Goal: Information Seeking & Learning: Learn about a topic

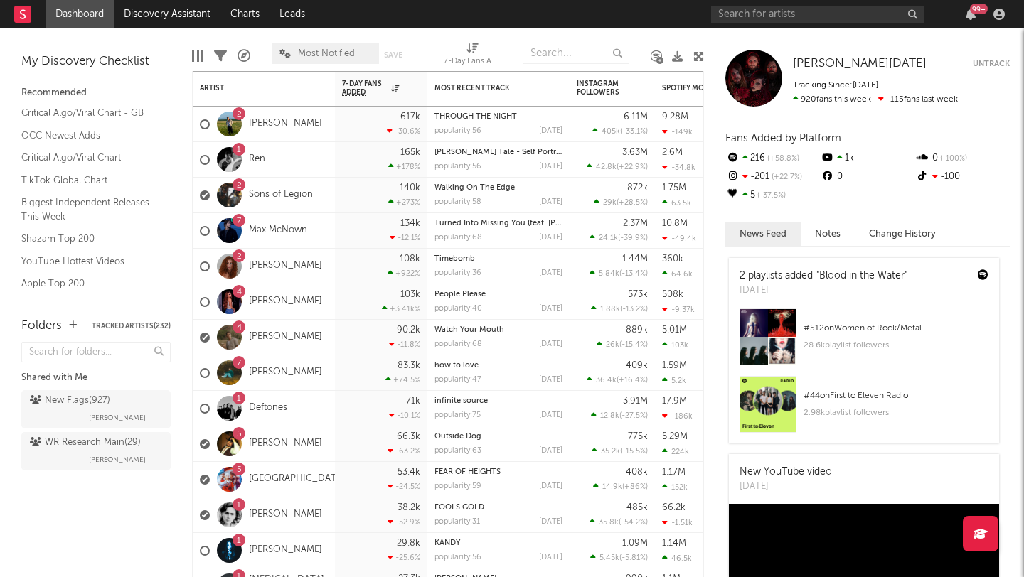
click at [306, 193] on link "Sons of Legion" at bounding box center [281, 195] width 64 height 12
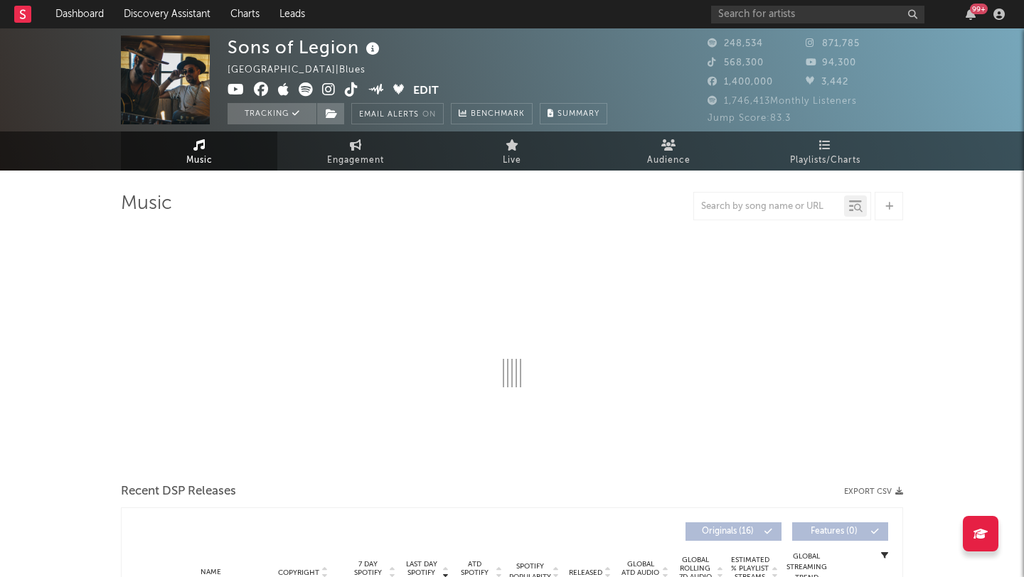
select select "6m"
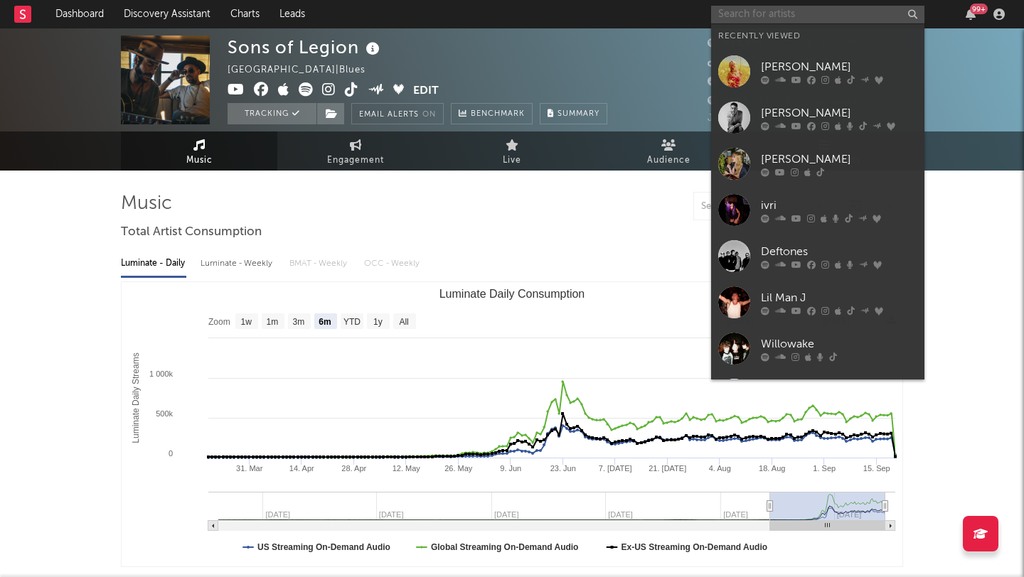
click at [766, 16] on input "text" at bounding box center [817, 15] width 213 height 18
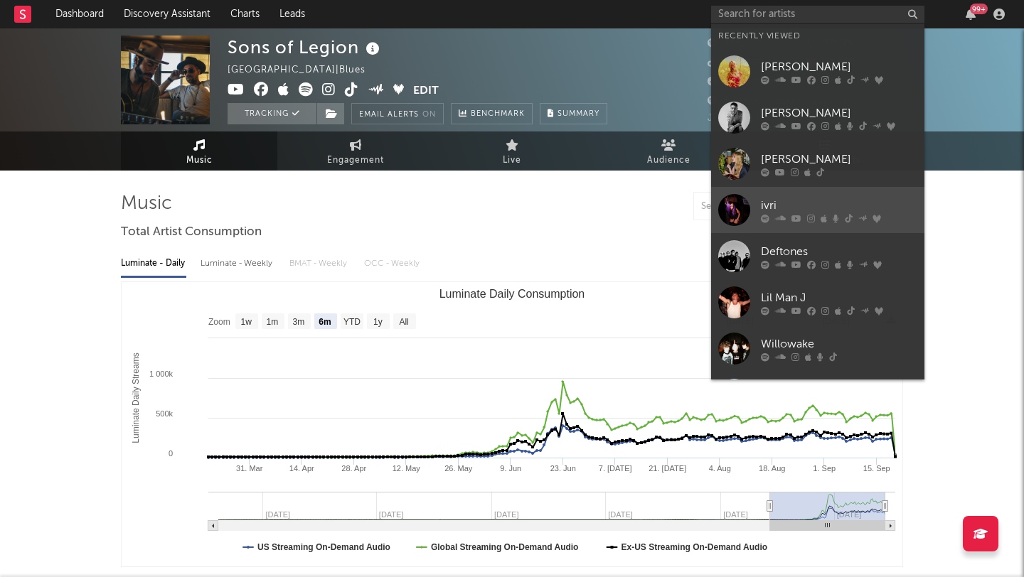
click at [893, 199] on div "ivri" at bounding box center [839, 205] width 156 height 17
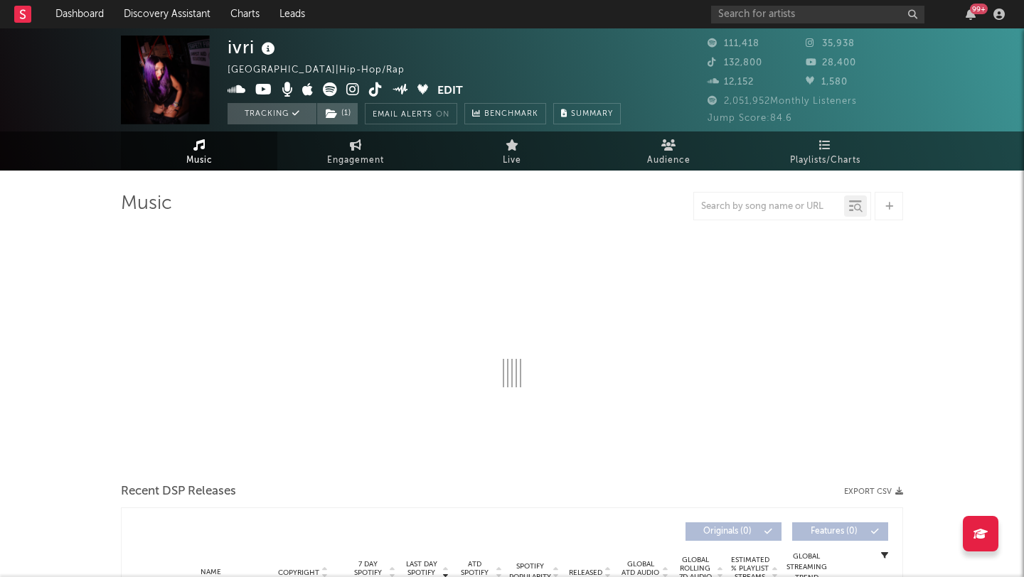
select select "6m"
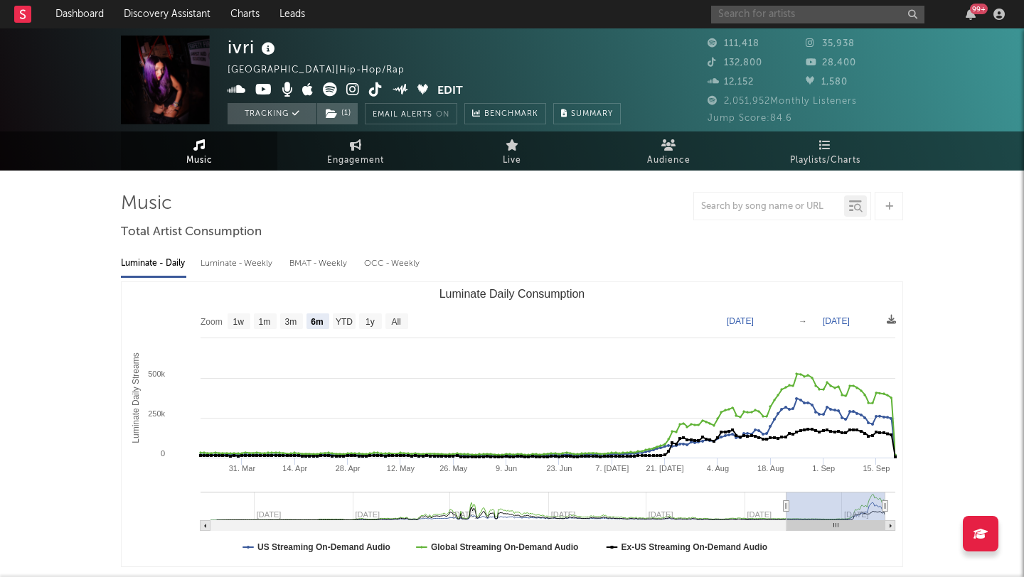
click at [757, 13] on input "text" at bounding box center [817, 15] width 213 height 18
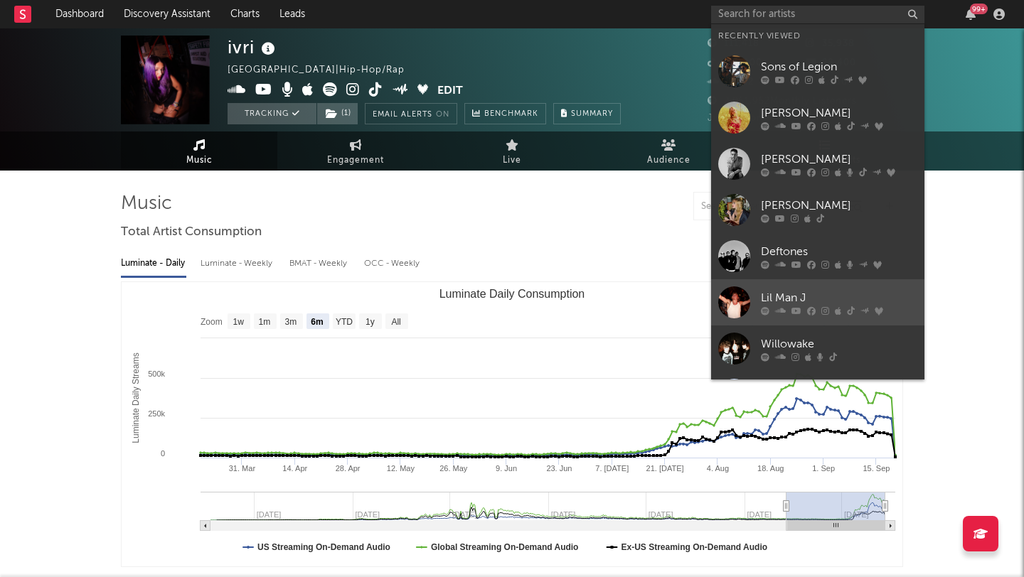
click at [839, 282] on link "Lil Man J" at bounding box center [817, 302] width 213 height 46
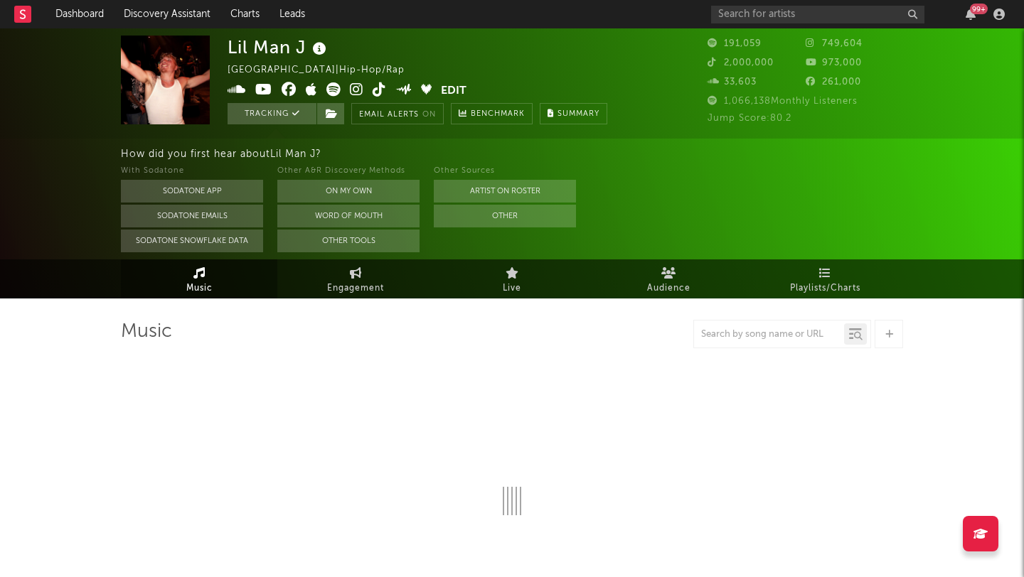
select select "6m"
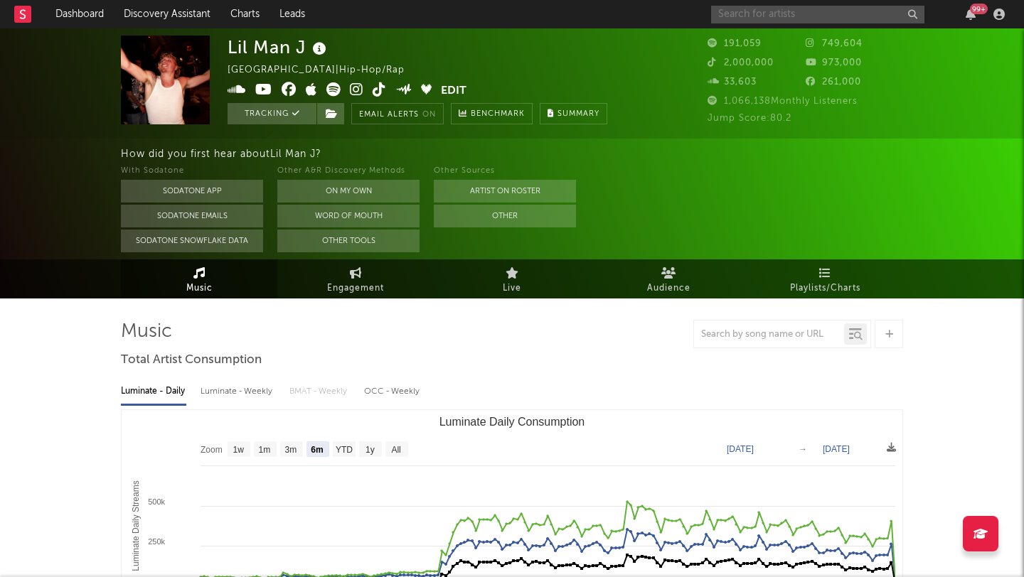
click at [763, 16] on input "text" at bounding box center [817, 15] width 213 height 18
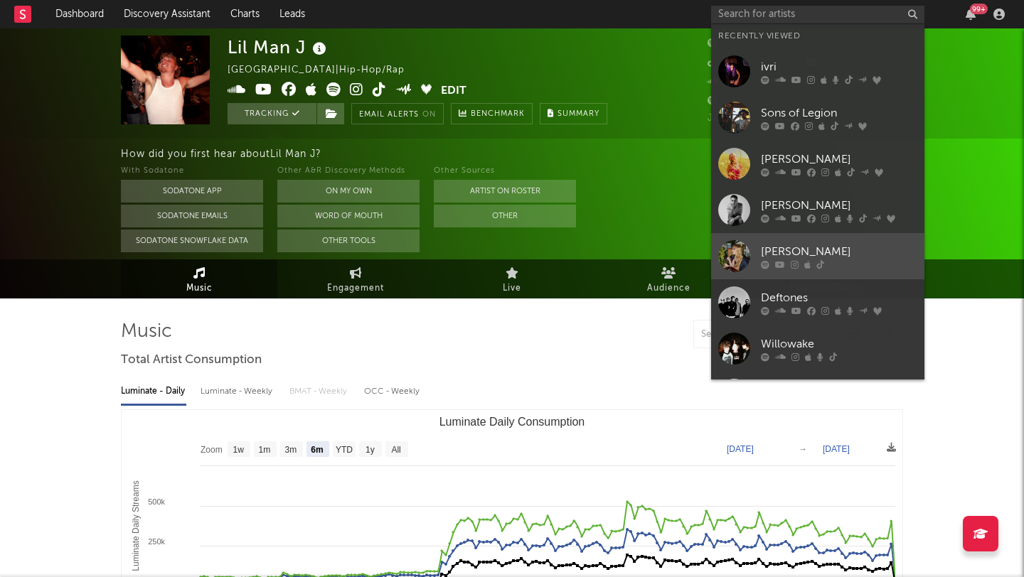
click at [862, 242] on link "[PERSON_NAME]" at bounding box center [817, 256] width 213 height 46
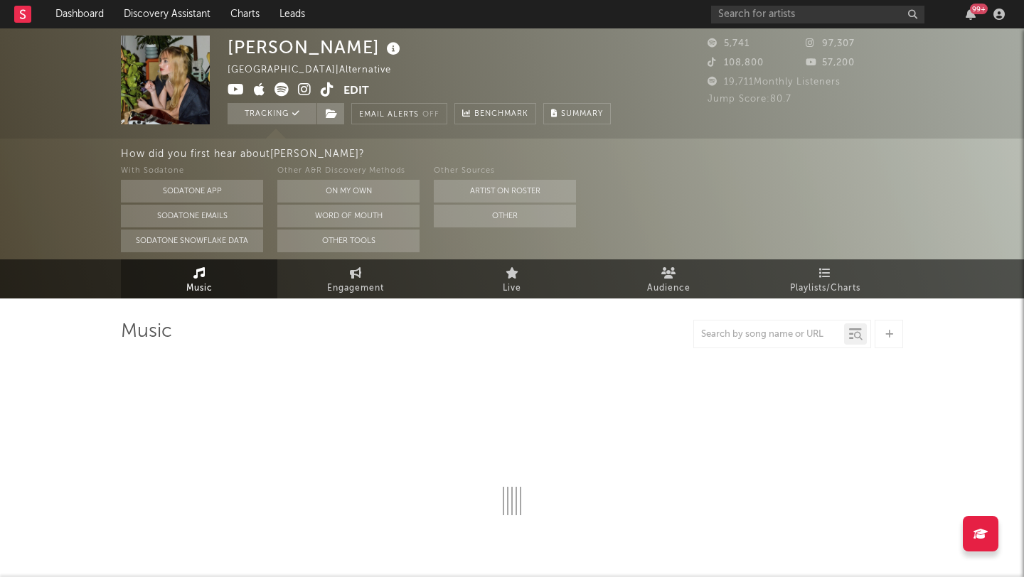
select select "1w"
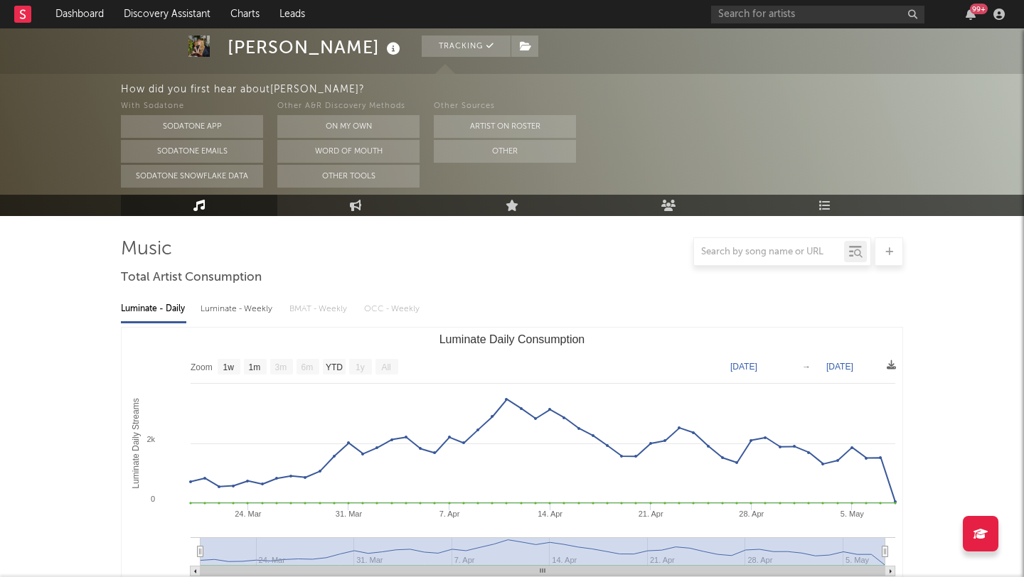
scroll to position [97, 0]
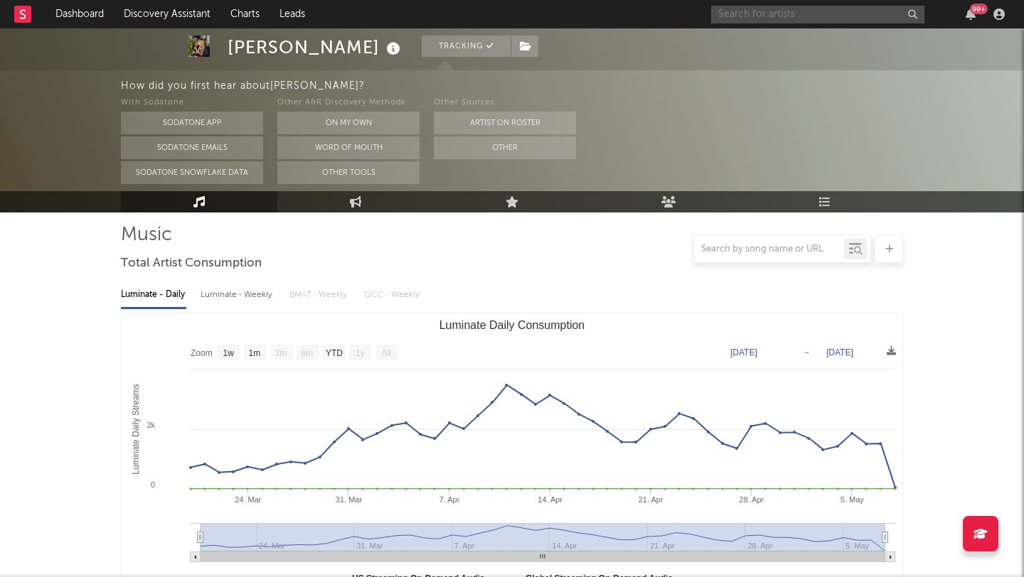
click at [766, 16] on input "text" at bounding box center [817, 15] width 213 height 18
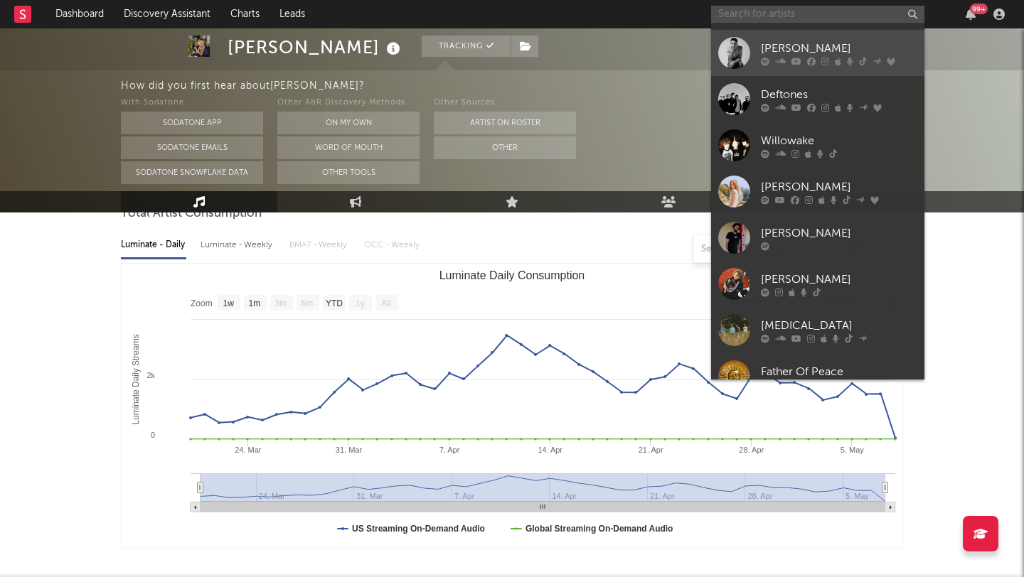
scroll to position [210, 0]
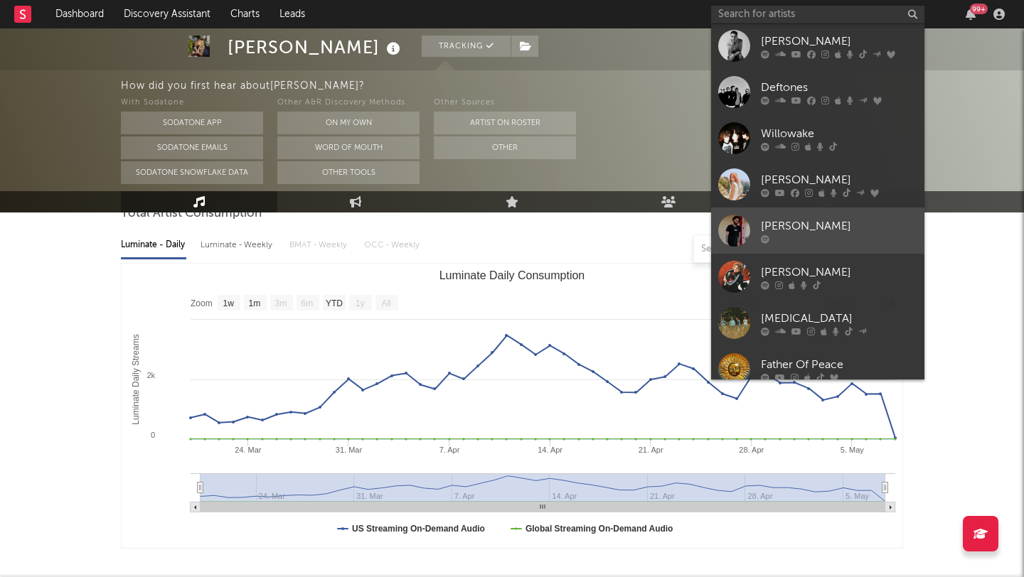
click at [864, 216] on link "[PERSON_NAME]" at bounding box center [817, 231] width 213 height 46
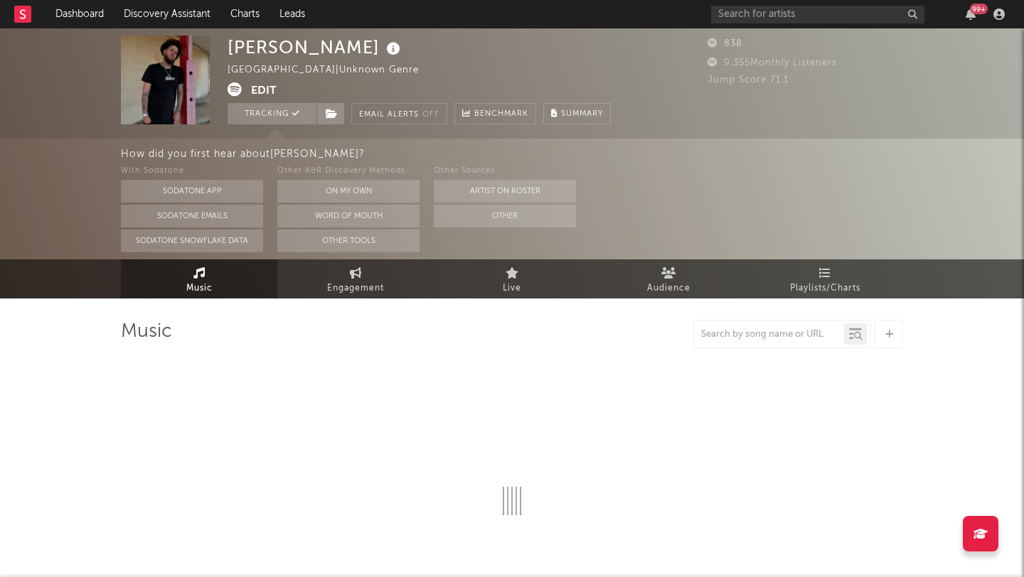
select select "1w"
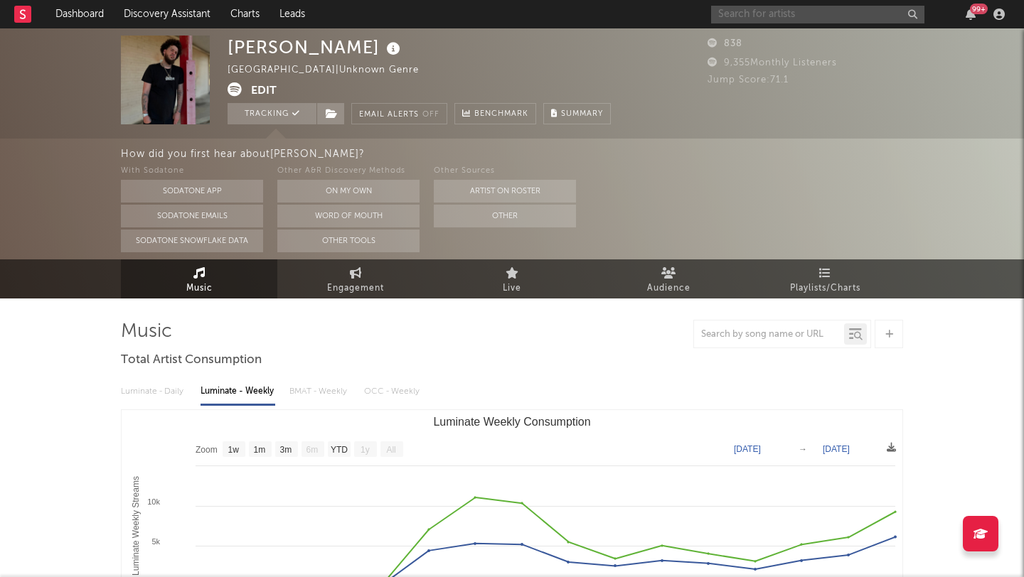
click at [754, 13] on input "text" at bounding box center [817, 15] width 213 height 18
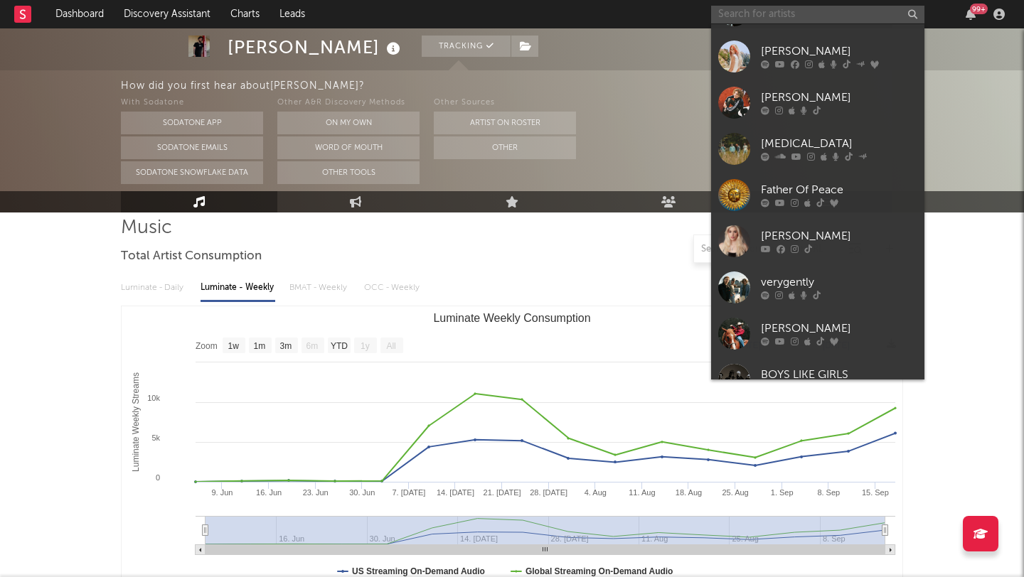
scroll to position [386, 0]
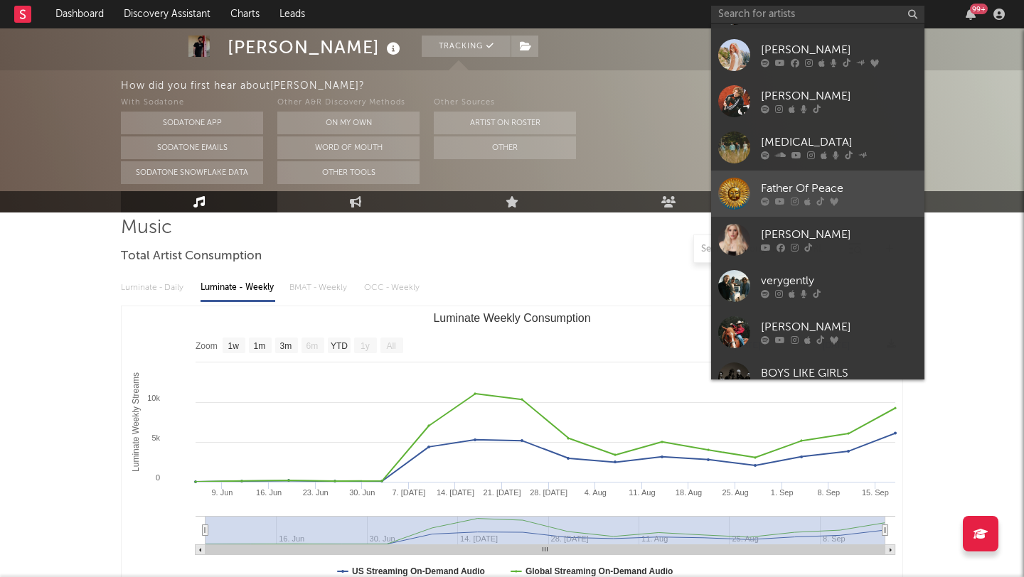
click at [852, 189] on div "Father Of Peace" at bounding box center [839, 189] width 156 height 17
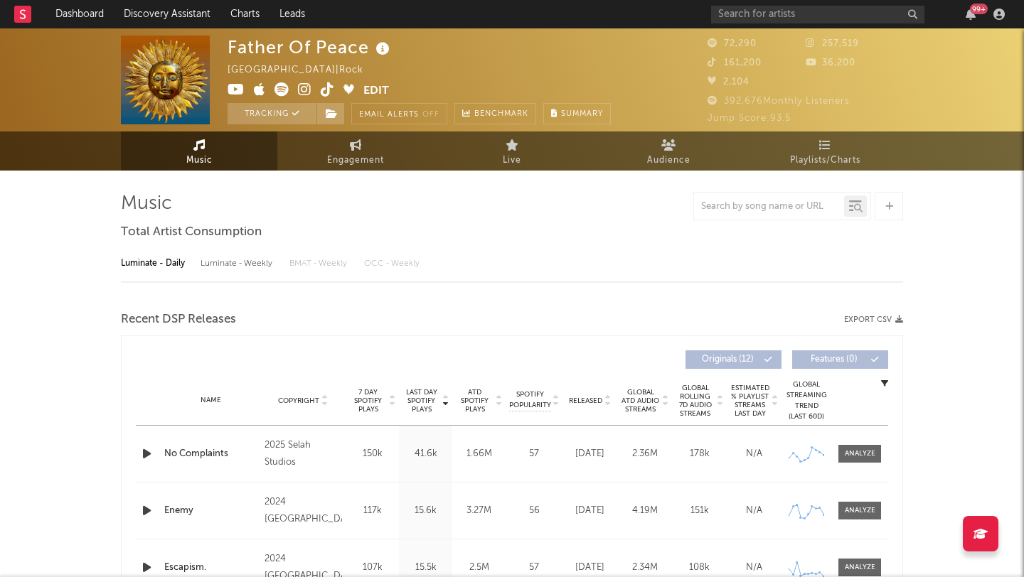
select select "6m"
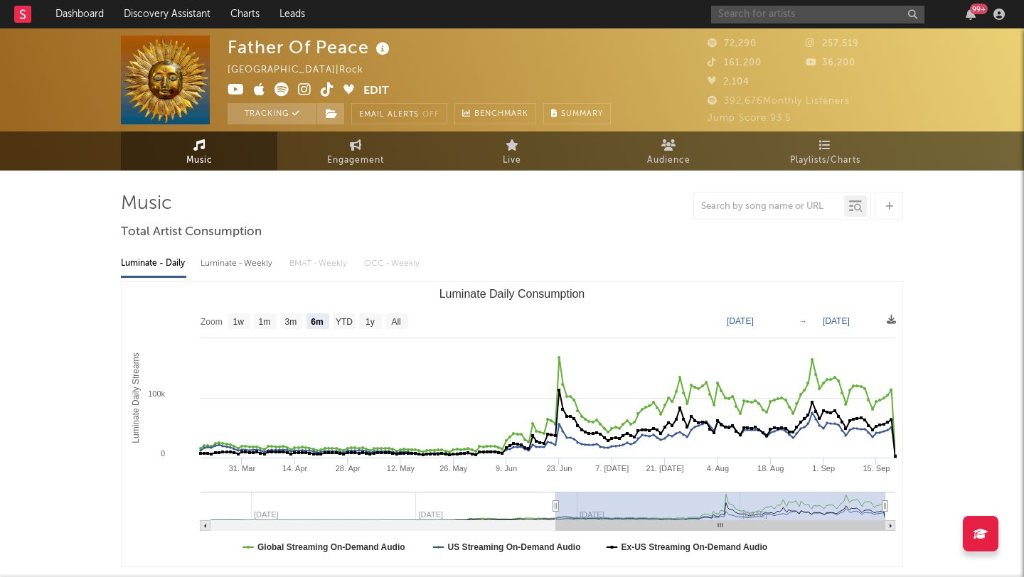
click at [764, 14] on input "text" at bounding box center [817, 15] width 213 height 18
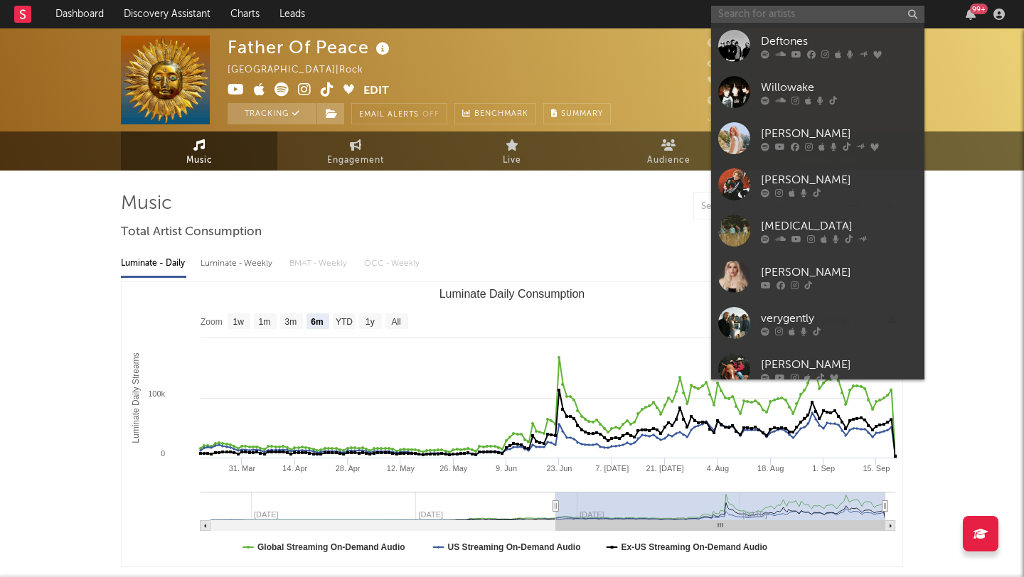
scroll to position [353, 0]
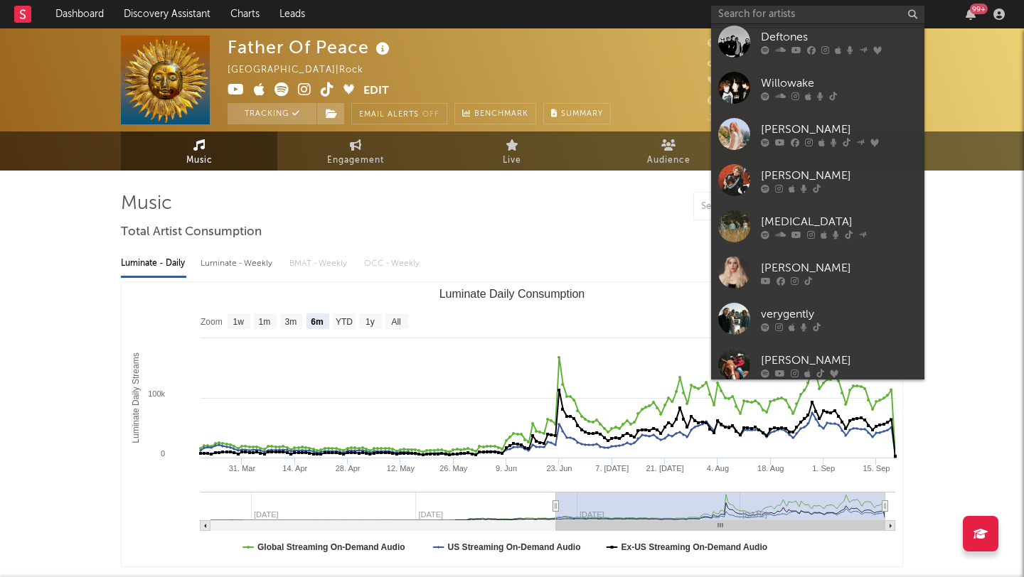
click at [867, 218] on div "[MEDICAL_DATA]" at bounding box center [839, 221] width 156 height 17
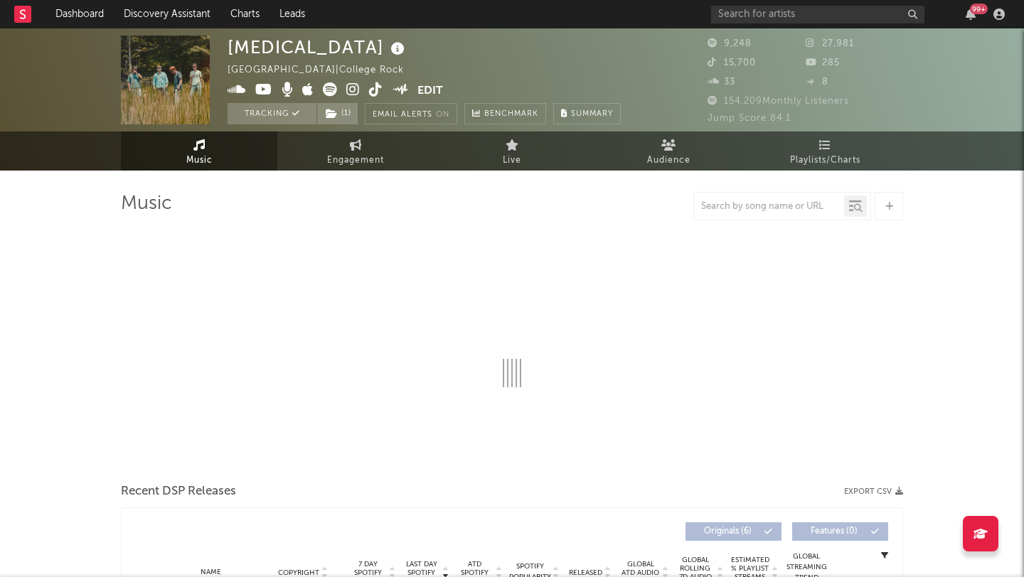
select select "6m"
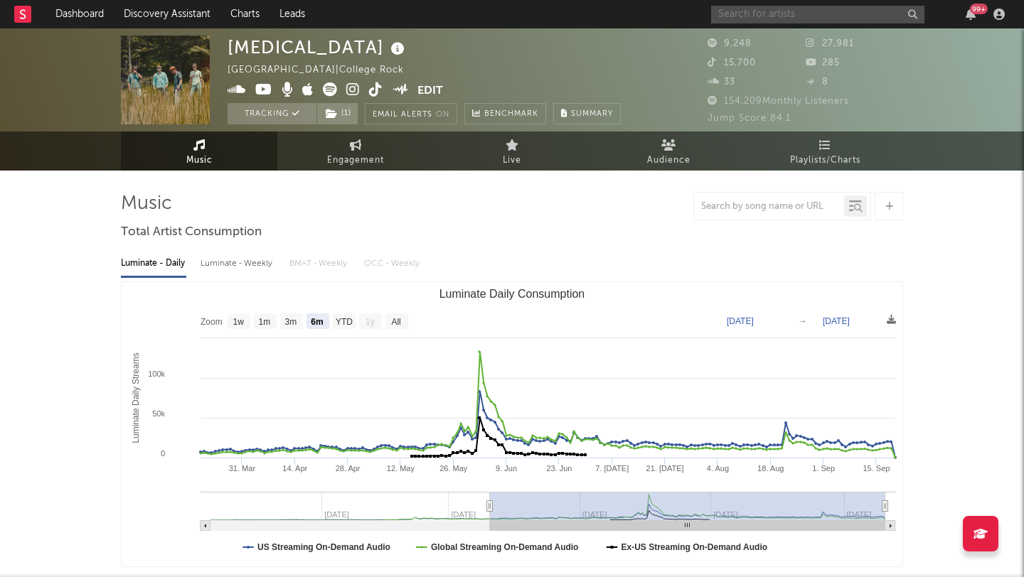
click at [749, 11] on input "text" at bounding box center [817, 15] width 213 height 18
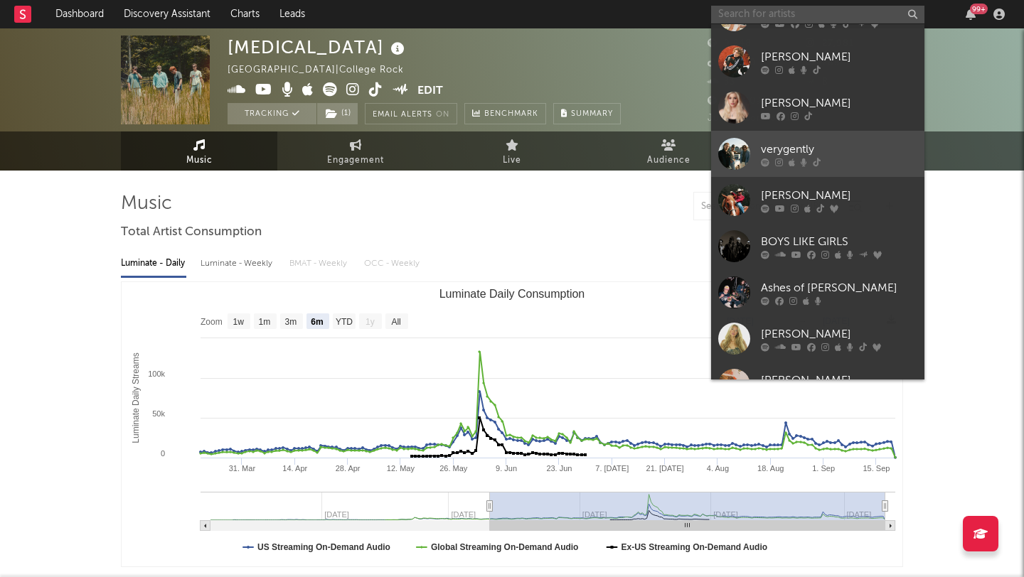
scroll to position [520, 0]
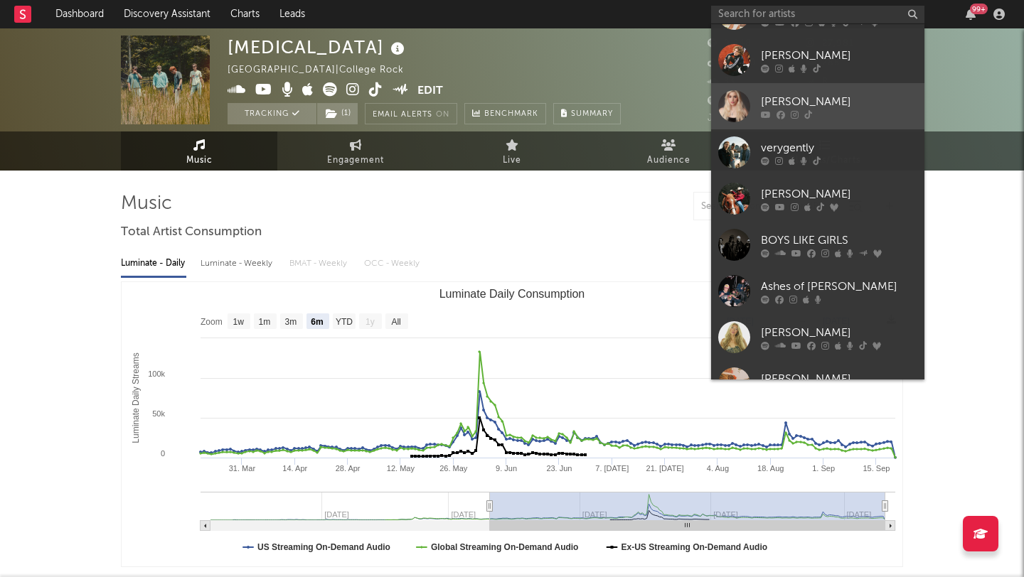
click at [856, 104] on div "[PERSON_NAME]" at bounding box center [839, 101] width 156 height 17
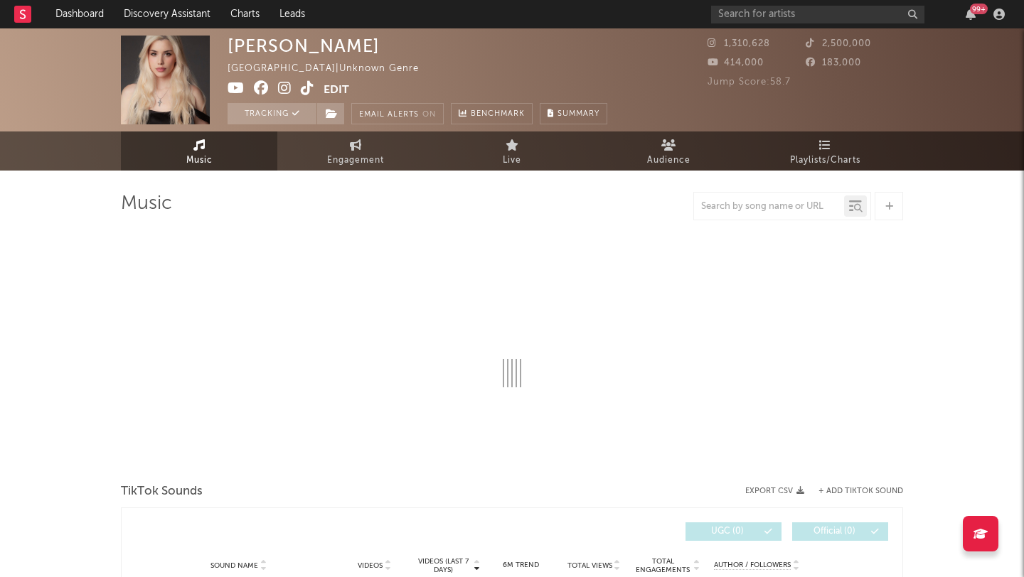
select select "1w"
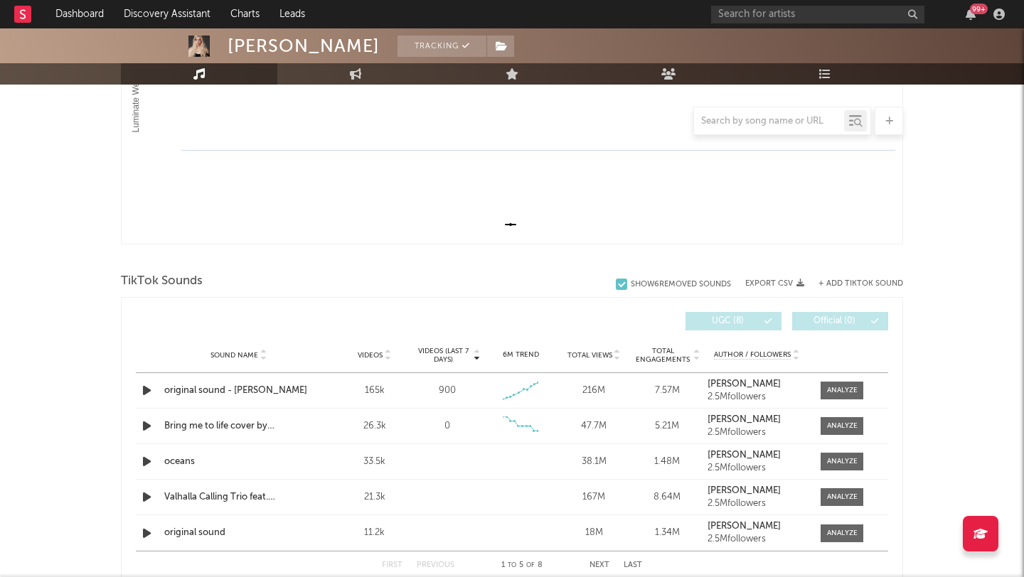
scroll to position [325, 0]
click at [148, 389] on icon "button" at bounding box center [146, 389] width 15 height 18
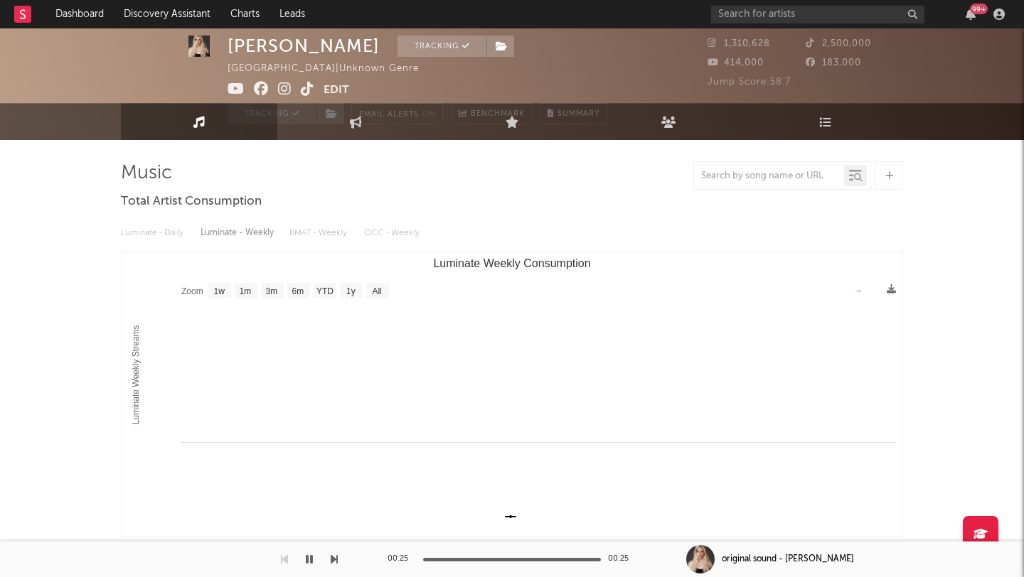
scroll to position [0, 0]
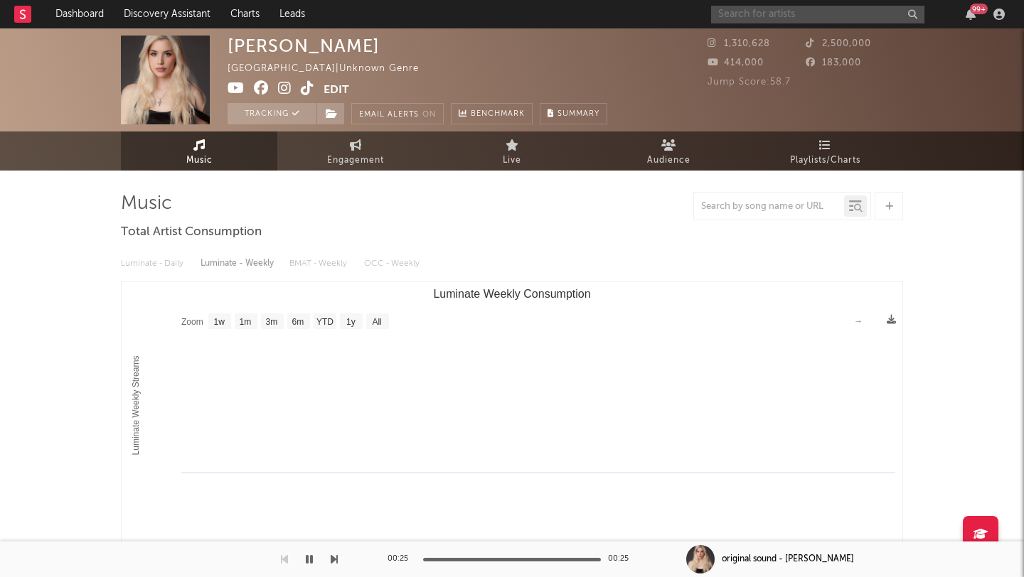
click at [795, 17] on input "text" at bounding box center [817, 15] width 213 height 18
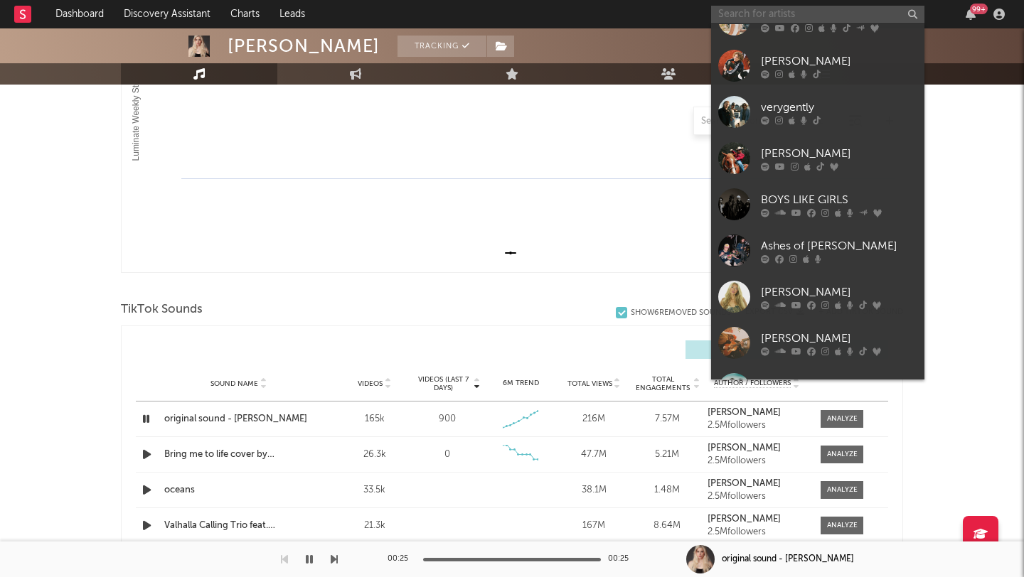
scroll to position [563, 0]
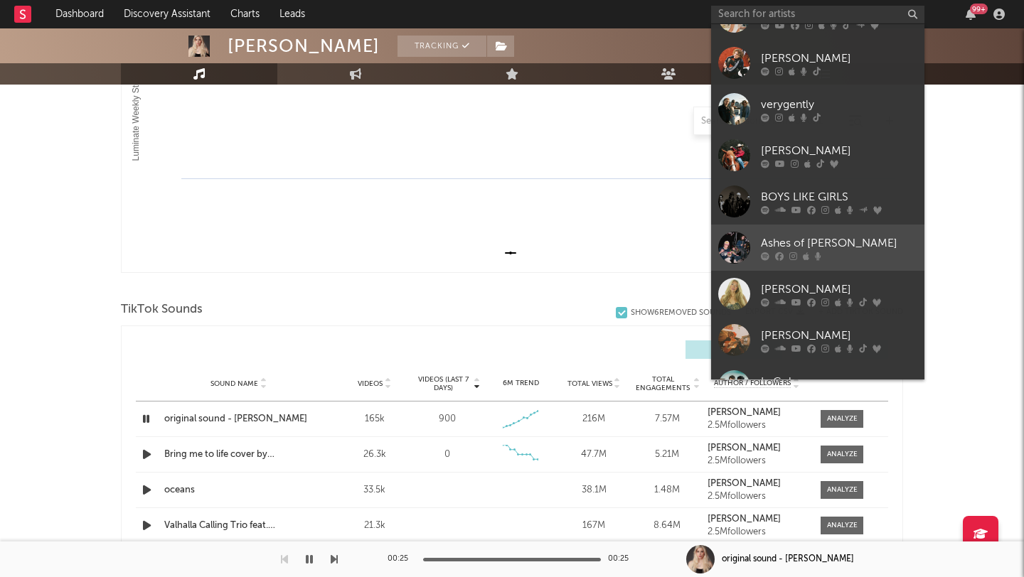
click at [886, 242] on div "Ashes of [PERSON_NAME]" at bounding box center [839, 243] width 156 height 17
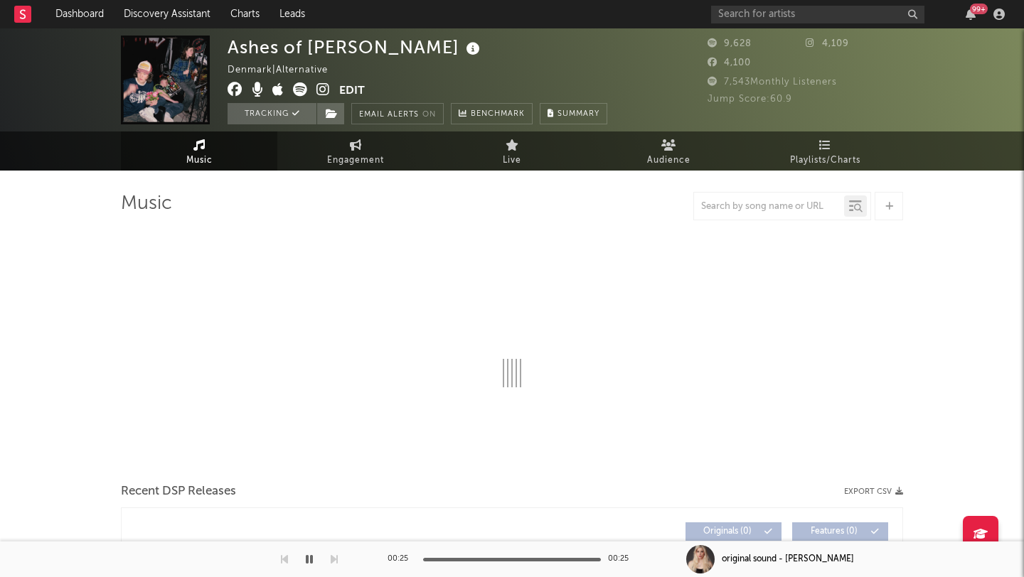
select select "6m"
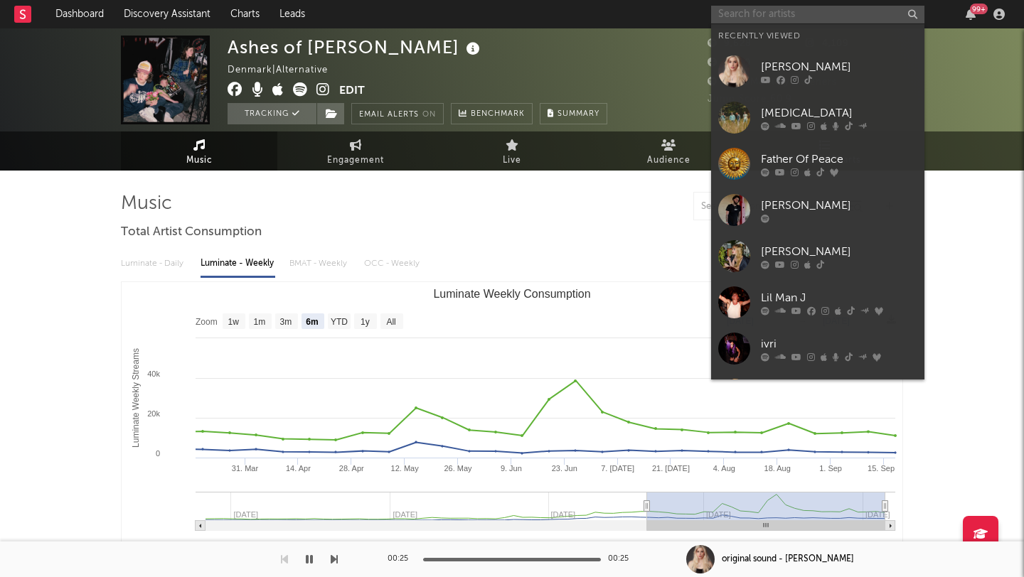
click at [761, 16] on input "text" at bounding box center [817, 15] width 213 height 18
